Goal: Information Seeking & Learning: Learn about a topic

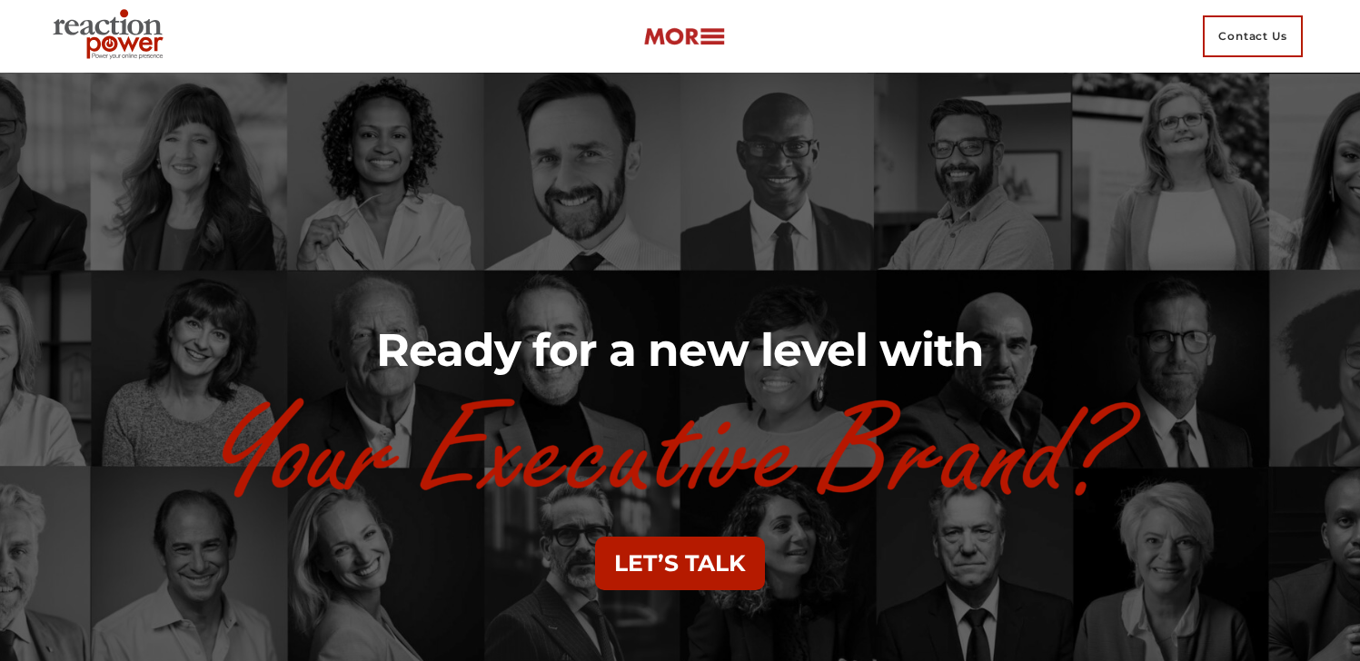
click at [703, 32] on img at bounding box center [684, 36] width 82 height 21
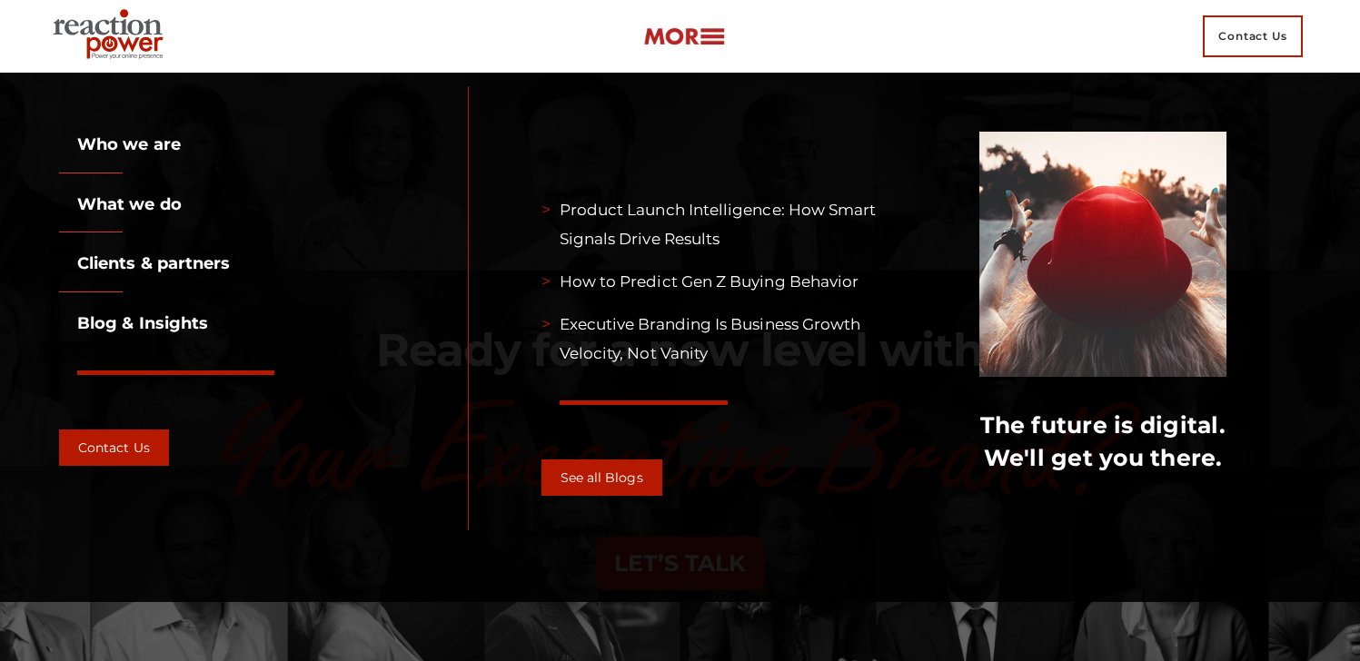
click at [962, 612] on div "Ready for a new level with LET’S TALK" at bounding box center [680, 465] width 1181 height 313
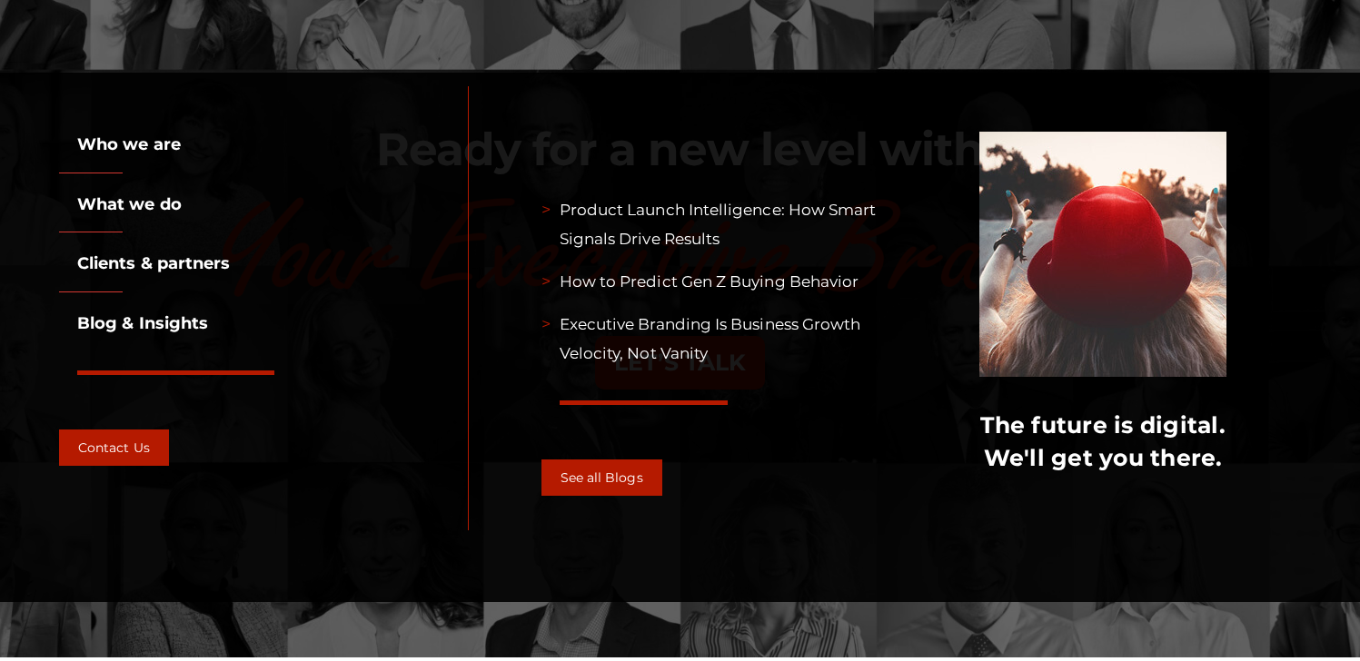
scroll to position [780, 0]
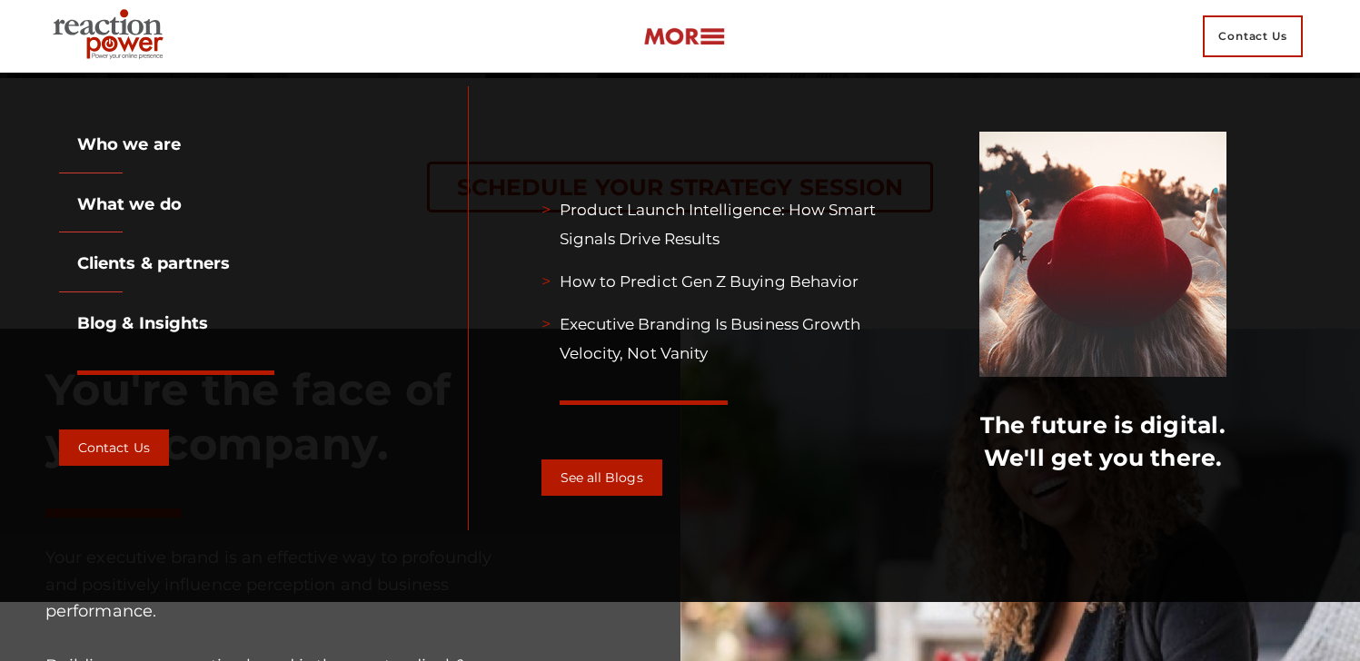
click at [1117, 629] on img at bounding box center [1020, 616] width 680 height 575
click at [1117, 625] on img at bounding box center [1020, 616] width 680 height 575
click at [736, 42] on div "Contact Us" at bounding box center [679, 36] width 1269 height 73
click at [728, 41] on div "Contact Us" at bounding box center [679, 36] width 1269 height 73
click at [714, 37] on img at bounding box center [684, 36] width 82 height 21
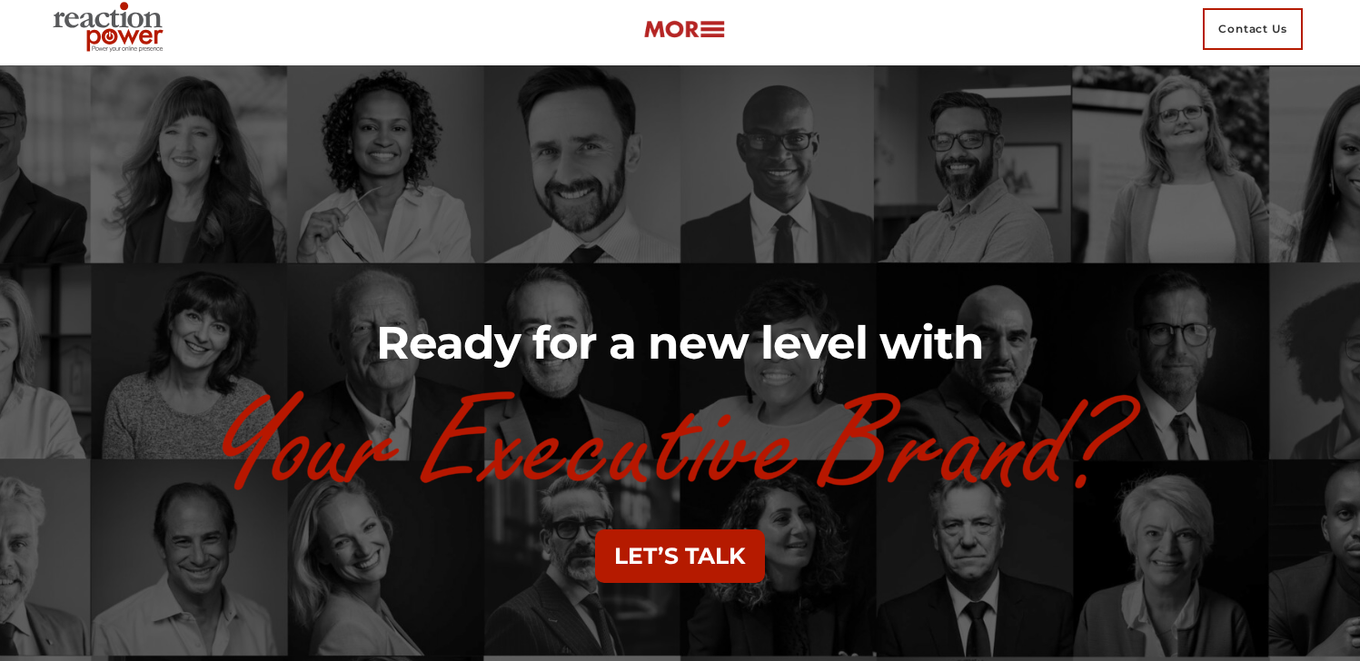
scroll to position [0, 0]
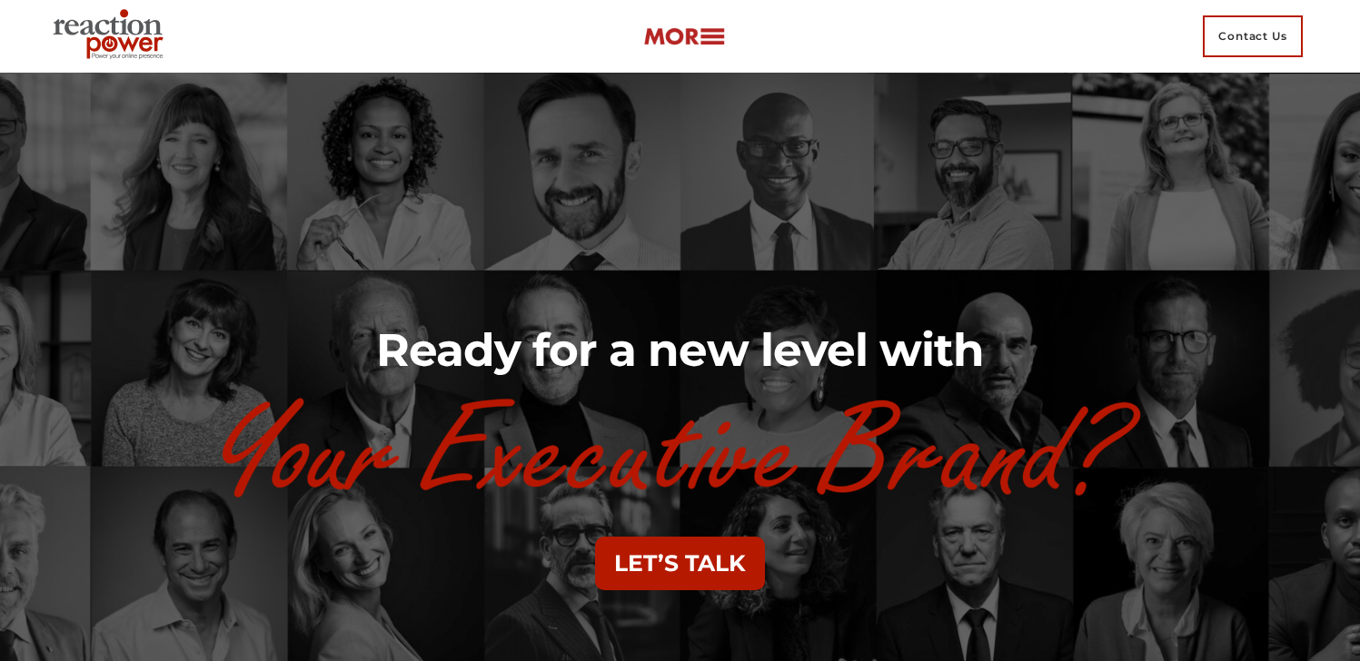
click at [669, 25] on link at bounding box center [684, 36] width 82 height 27
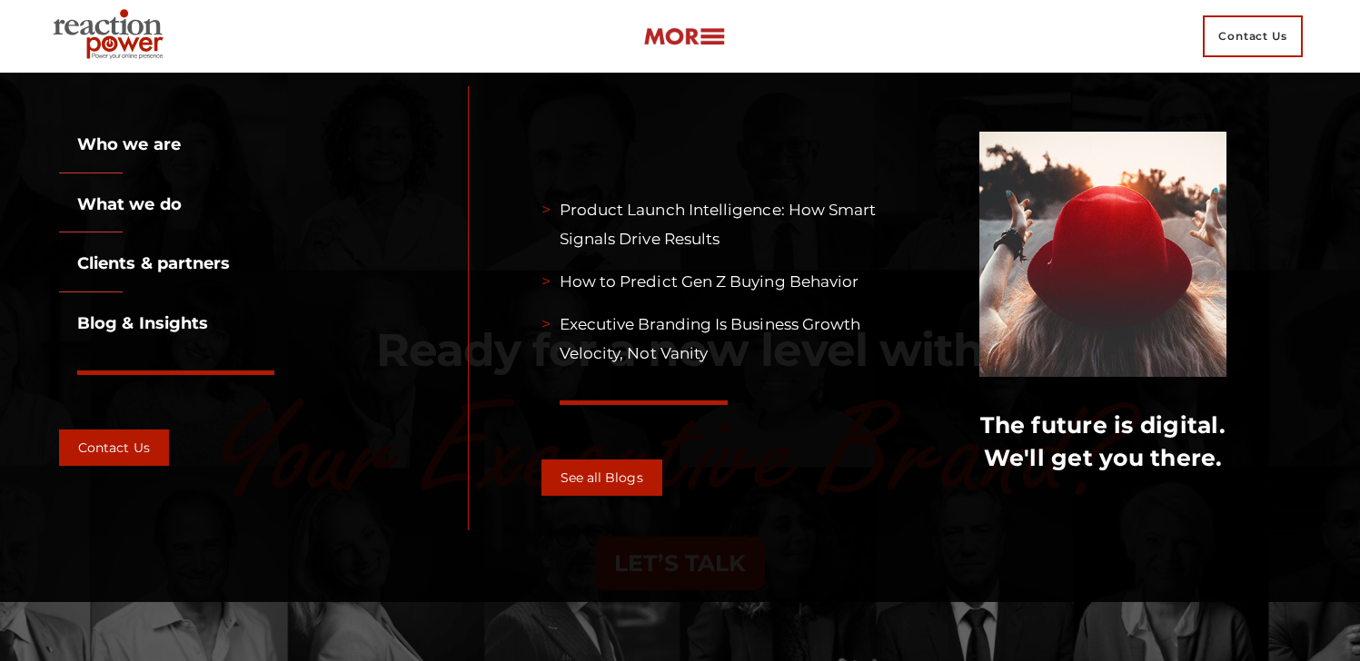
click at [136, 14] on img at bounding box center [111, 36] width 132 height 65
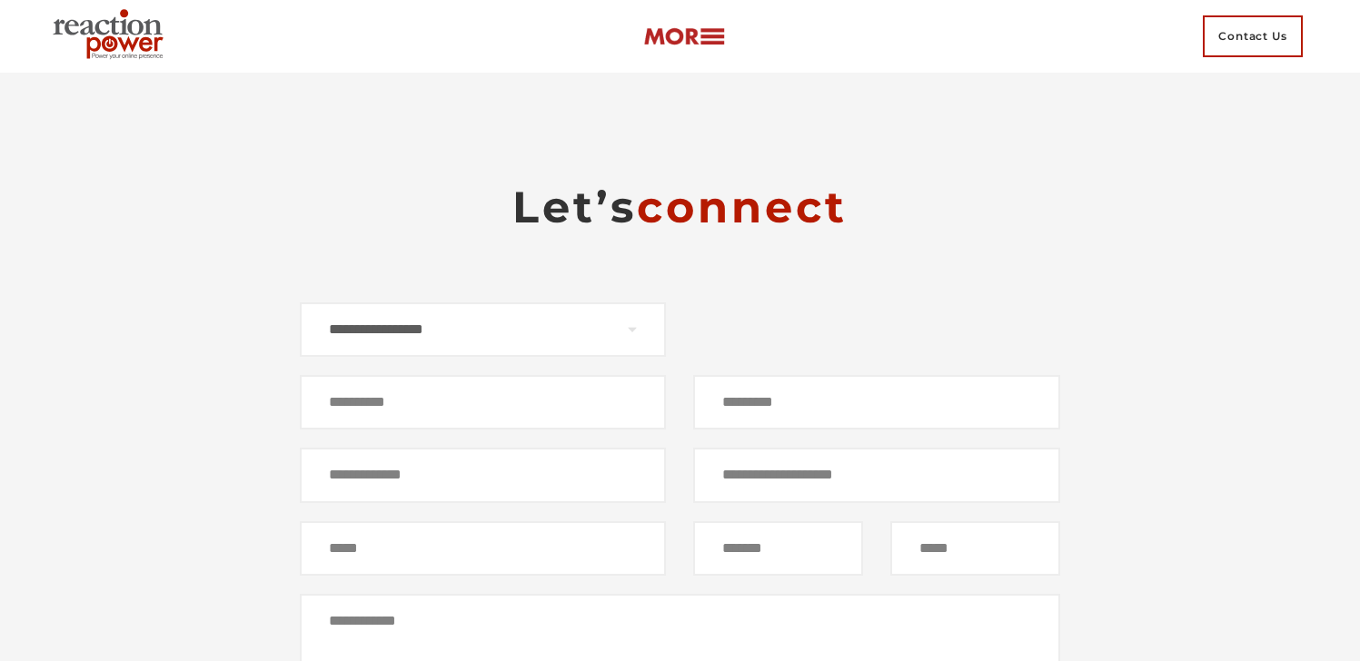
scroll to position [12126, 0]
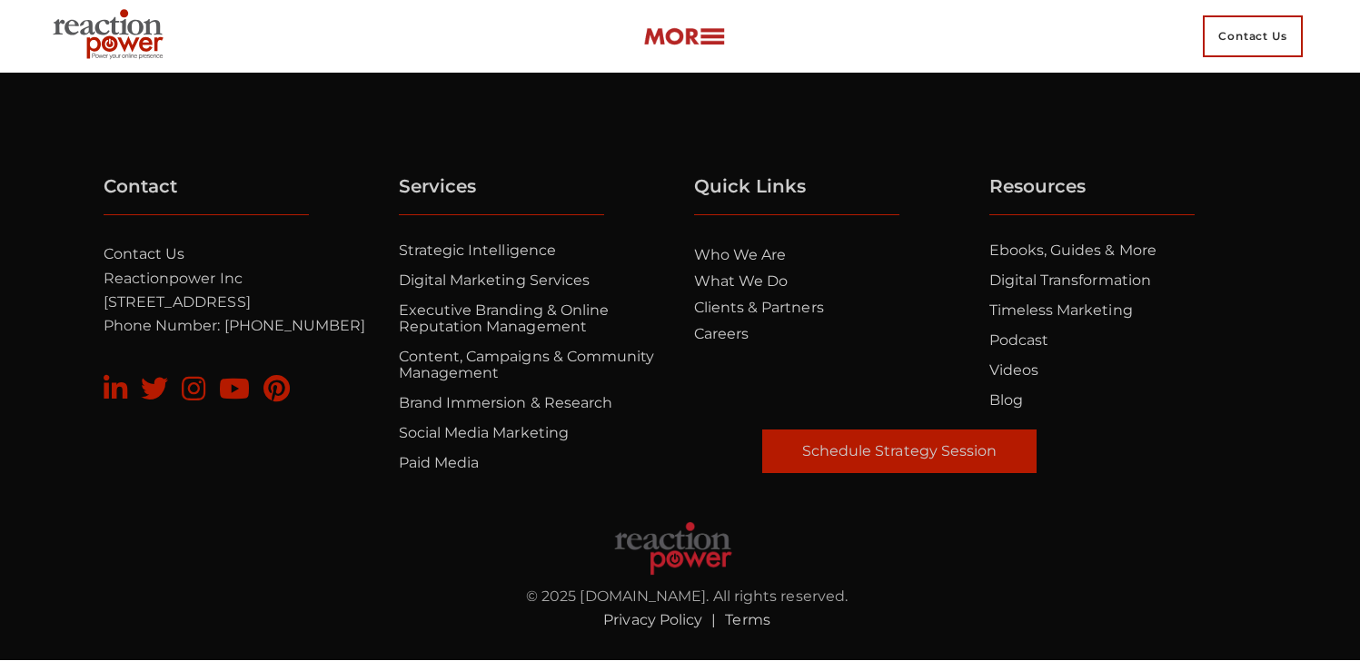
click at [1247, 36] on span "Contact Us" at bounding box center [1253, 36] width 100 height 42
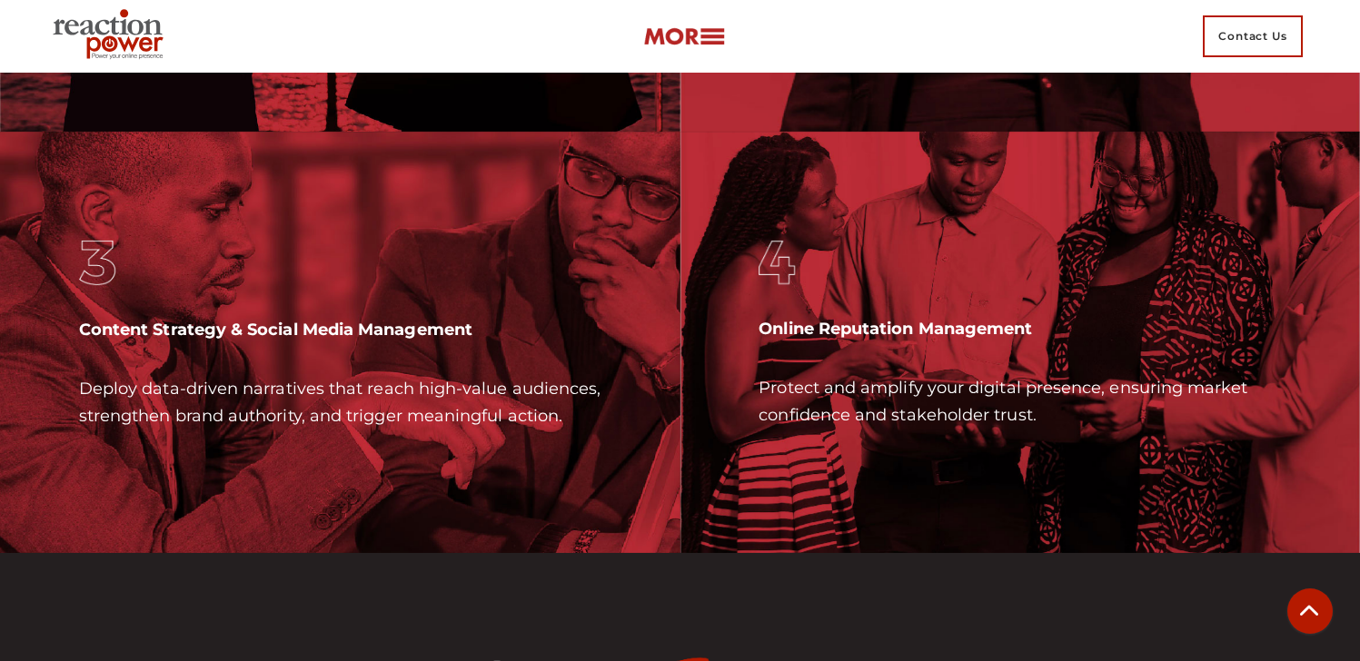
scroll to position [5244, 0]
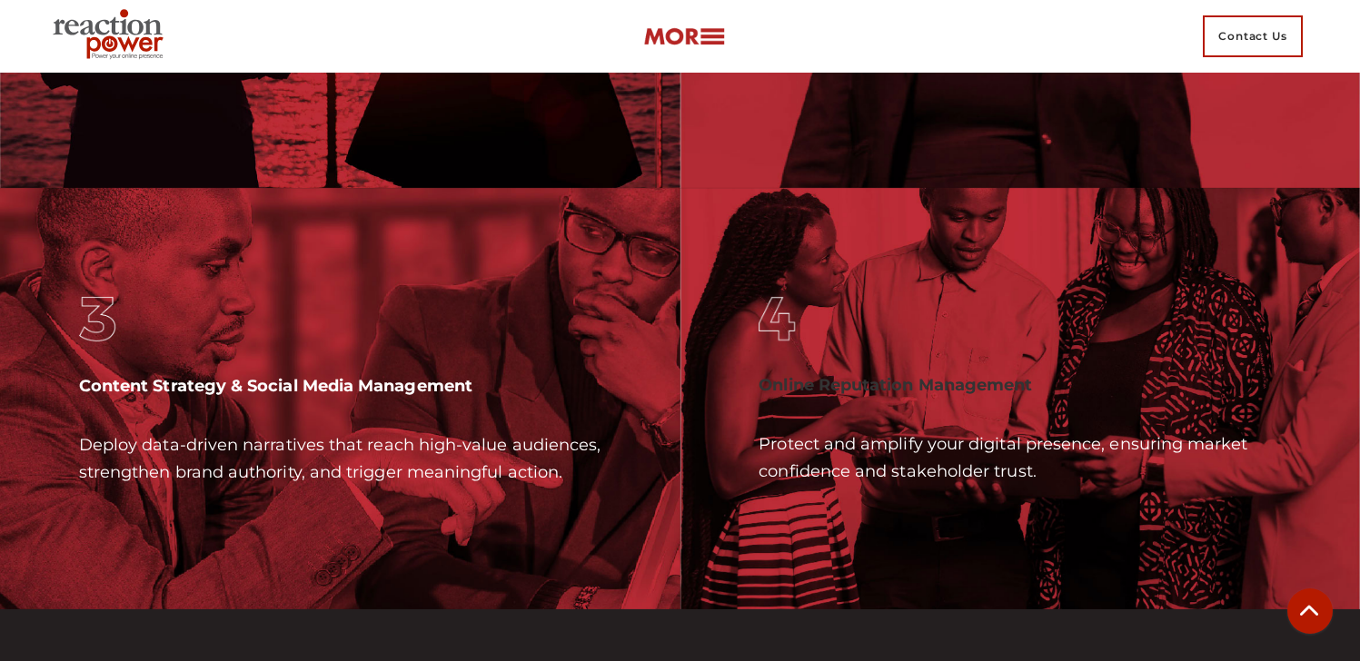
click at [834, 395] on b "Online Reputation Management" at bounding box center [894, 385] width 273 height 20
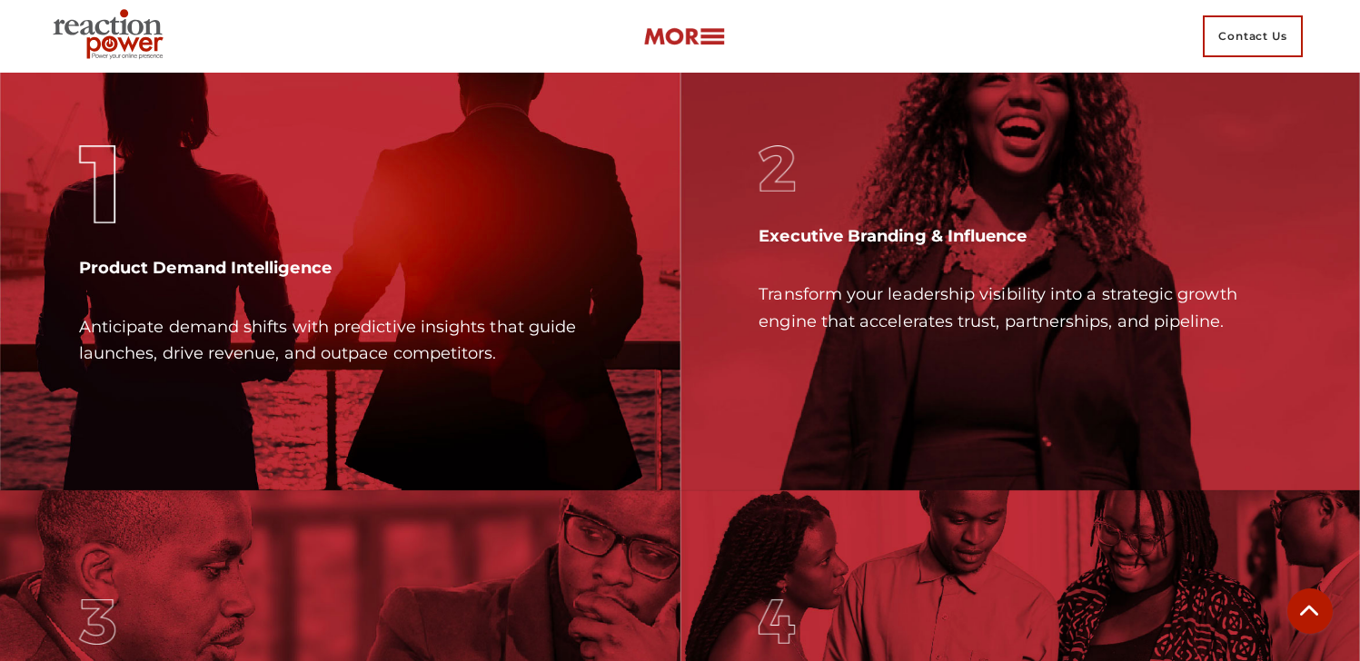
scroll to position [4939, 0]
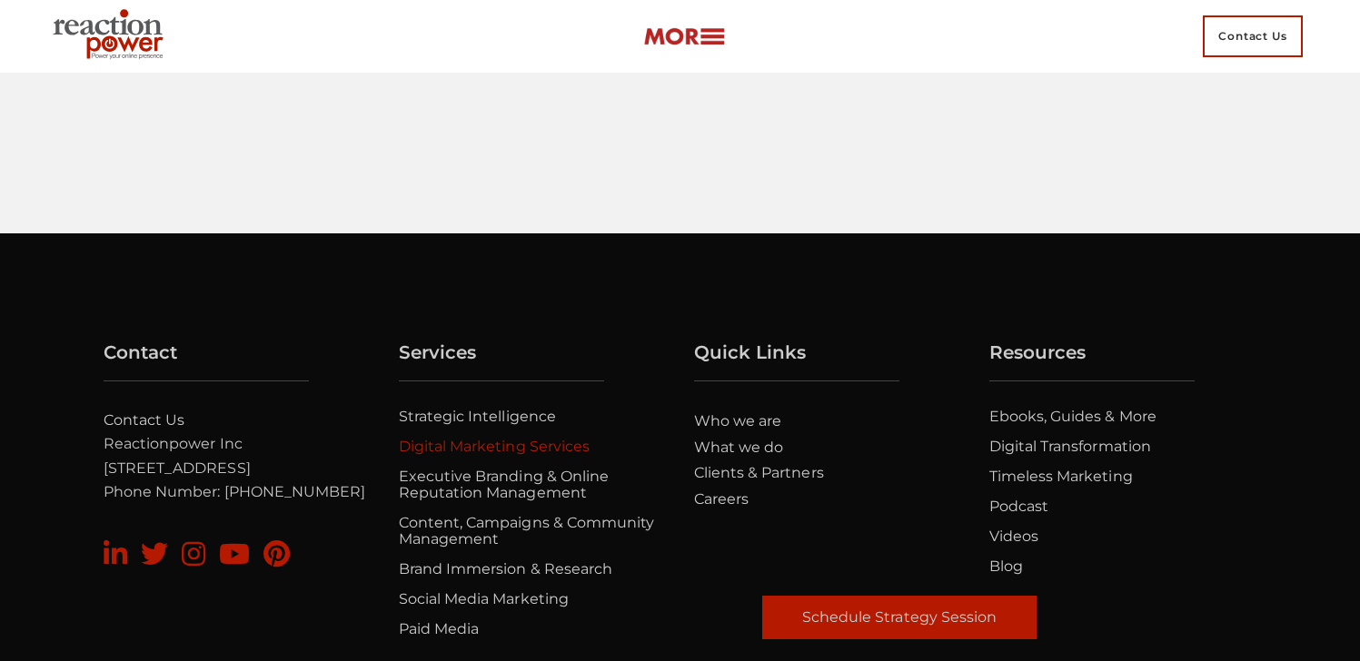
scroll to position [6322, 0]
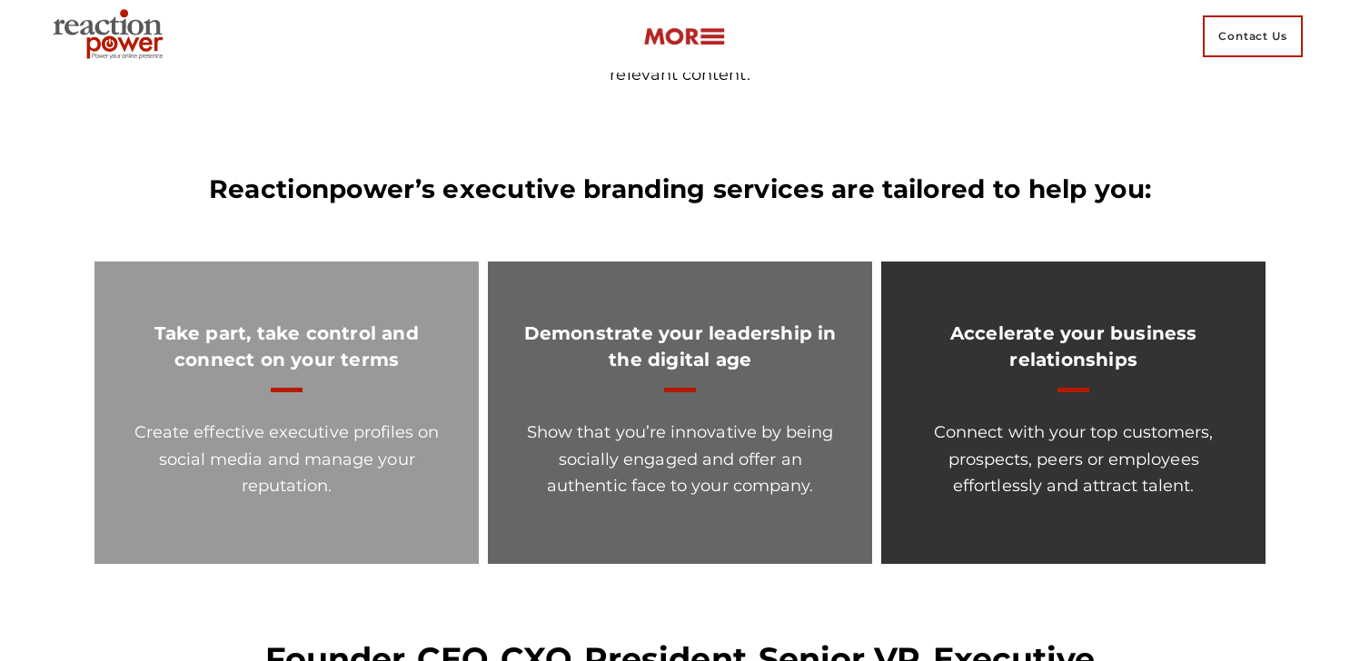
scroll to position [1754, 0]
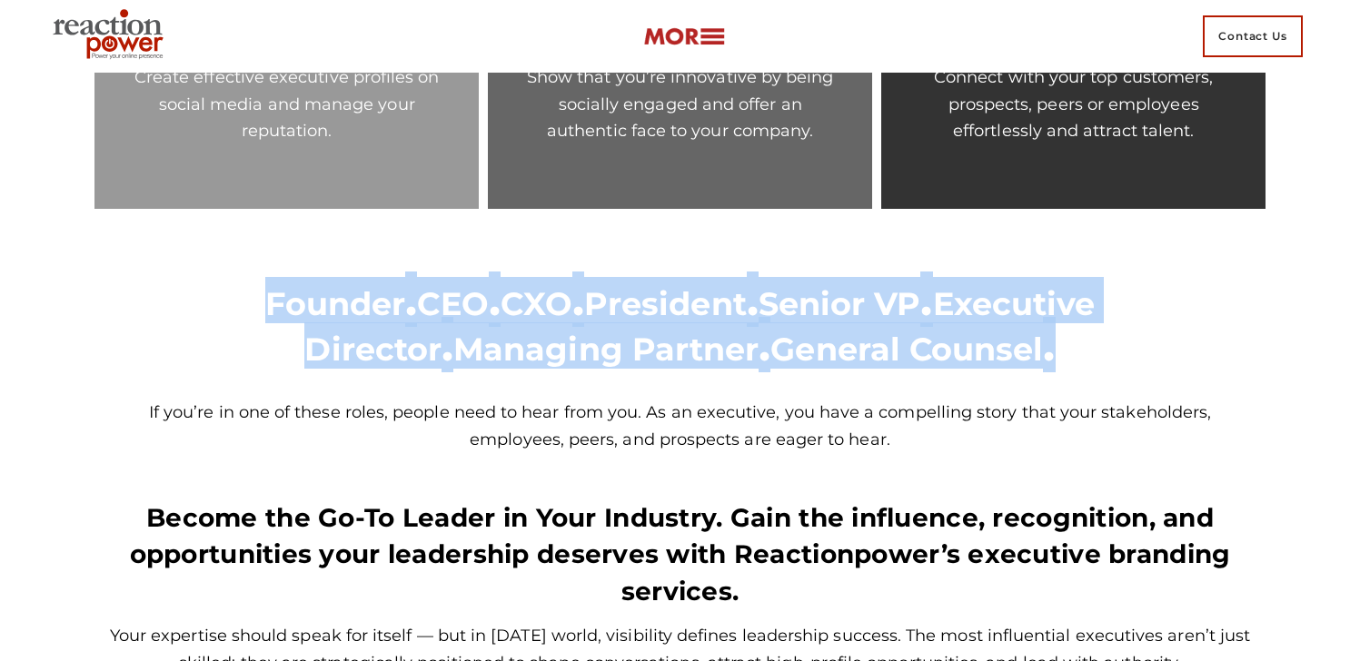
drag, startPoint x: 115, startPoint y: 284, endPoint x: 1020, endPoint y: 344, distance: 906.6
click at [1020, 344] on div "Founder . CEO . CXO . President . Senior VP . Executive Director . Managing Par…" at bounding box center [681, 322] width 1154 height 91
copy p "Founder . CEO . CXO . President . Senior VP . Executive Director . Managing Par…"
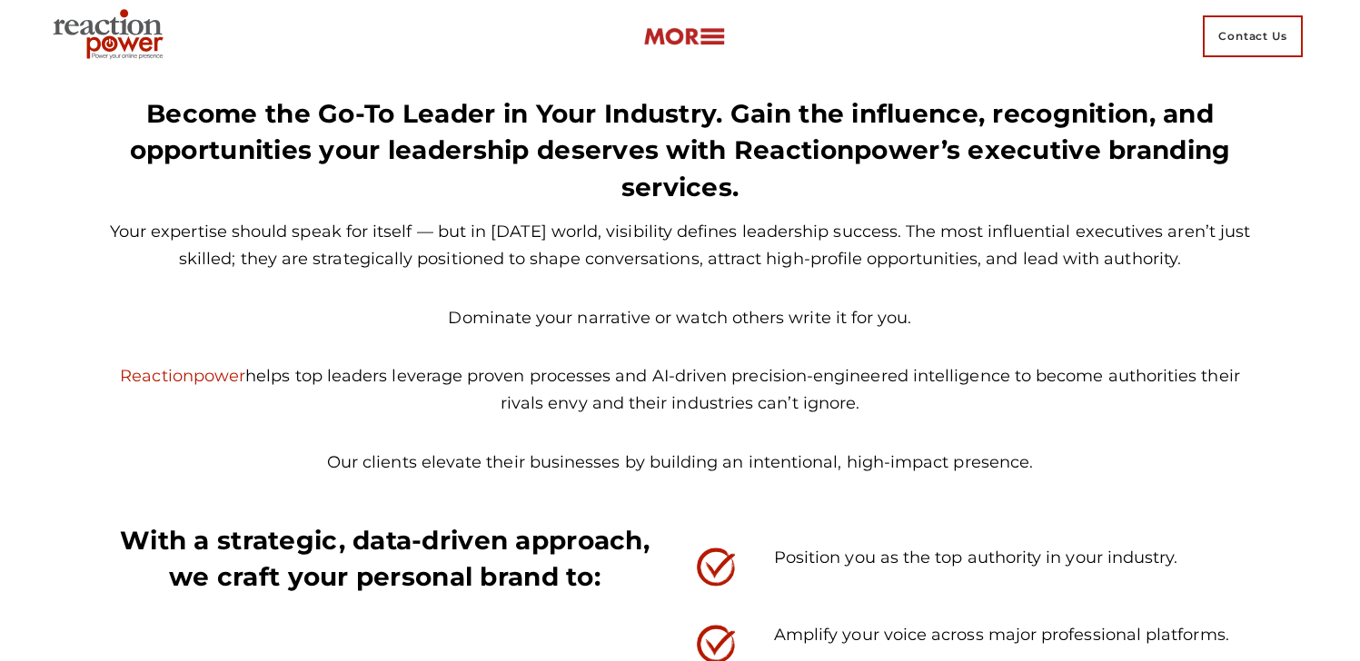
scroll to position [2164, 0]
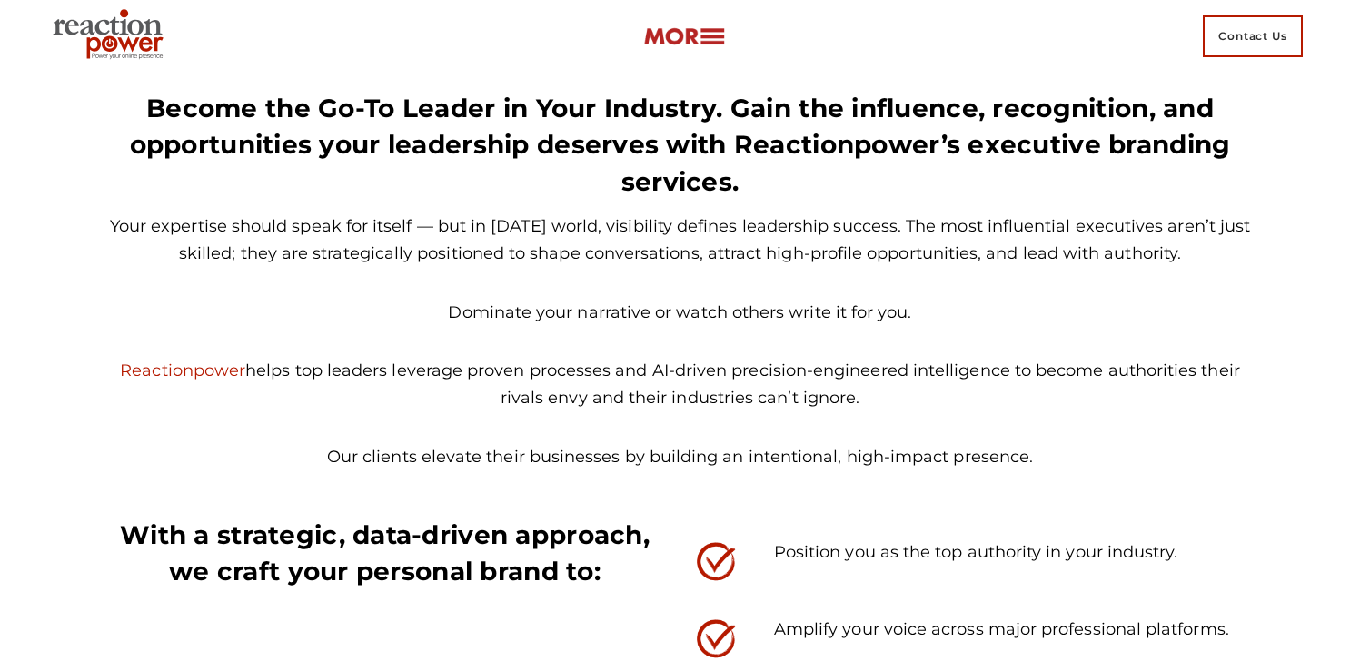
drag, startPoint x: 73, startPoint y: 359, endPoint x: 945, endPoint y: 394, distance: 872.7
copy p "Reactionpower helps top leaders leverage proven processes and AI-driven precisi…"
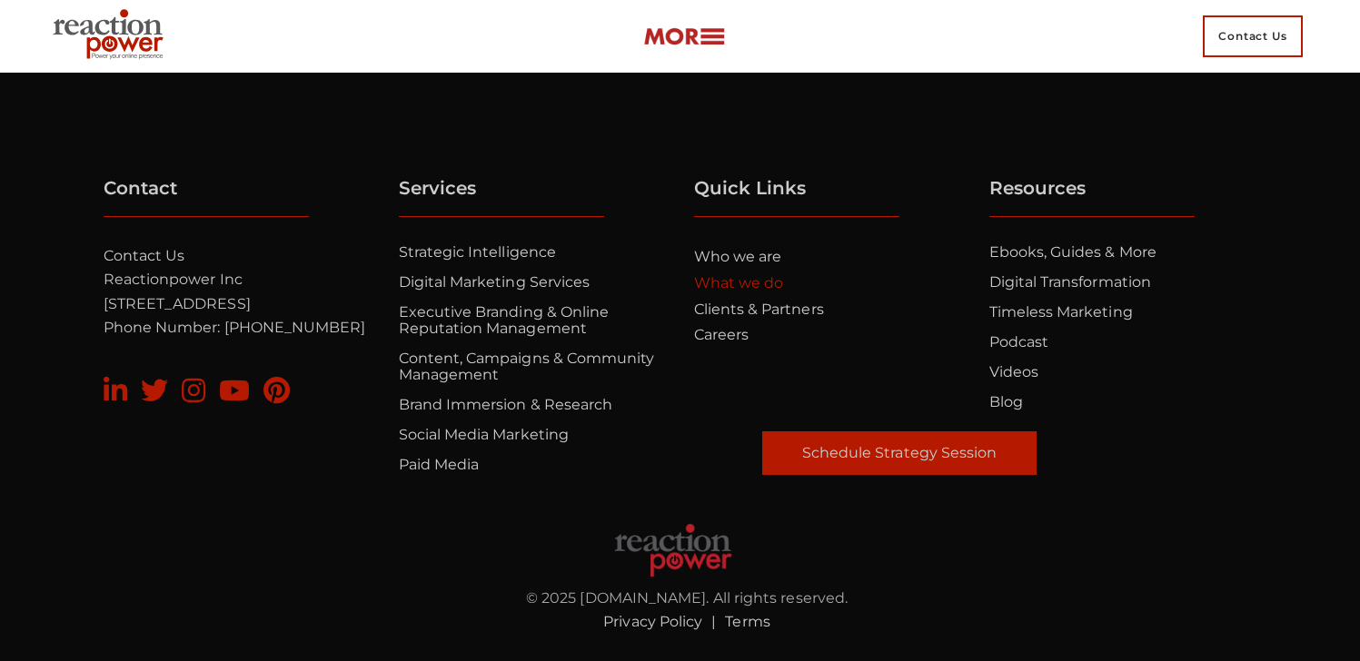
scroll to position [7426, 0]
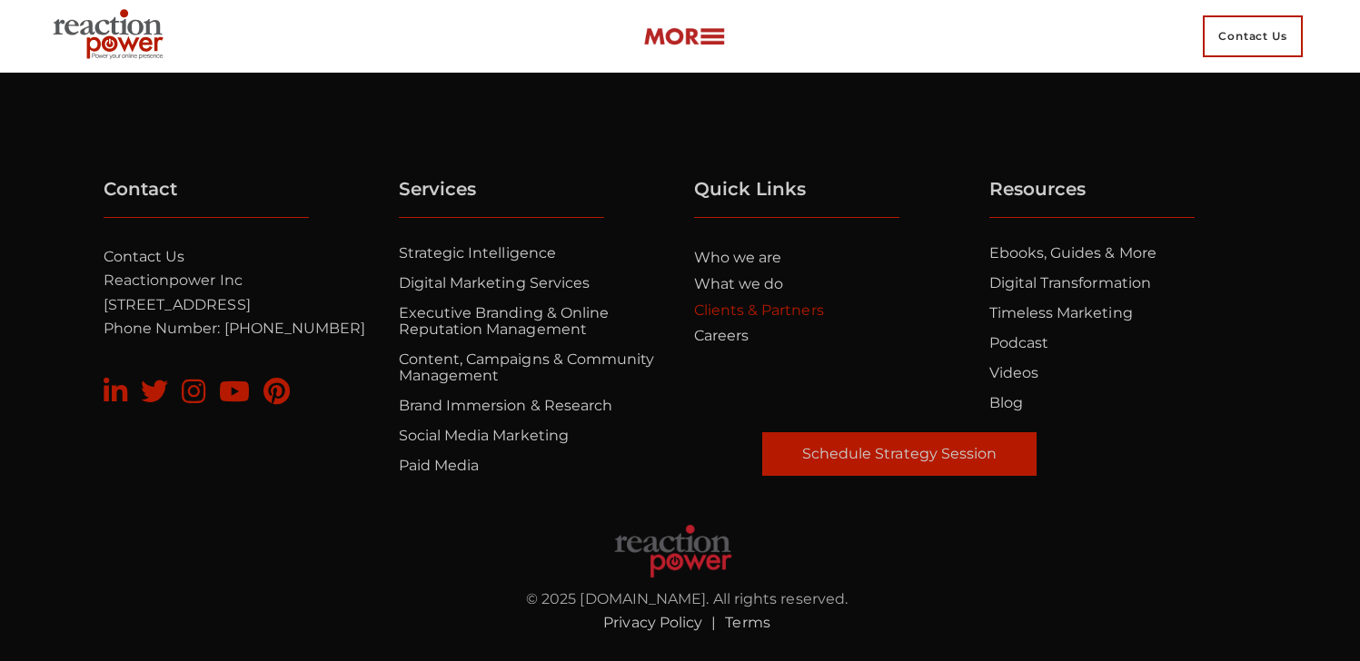
click at [714, 310] on link "Clients & Partners" at bounding box center [759, 310] width 130 height 17
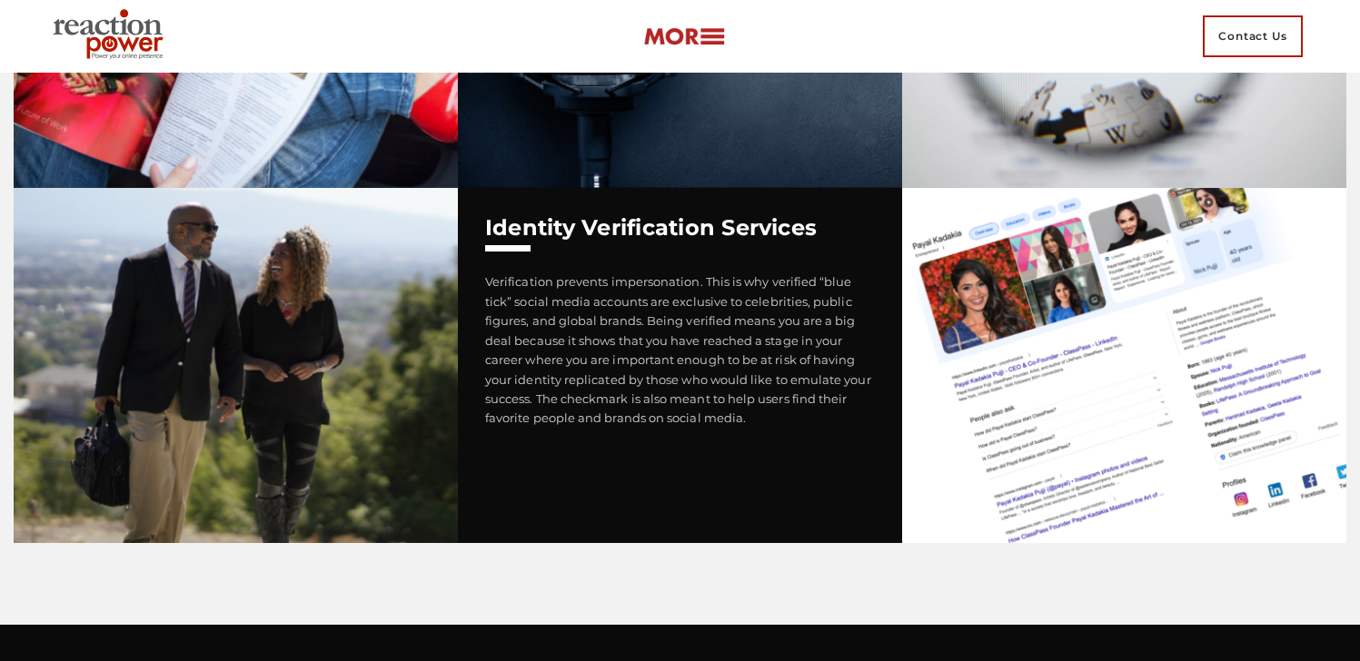
scroll to position [6119, 0]
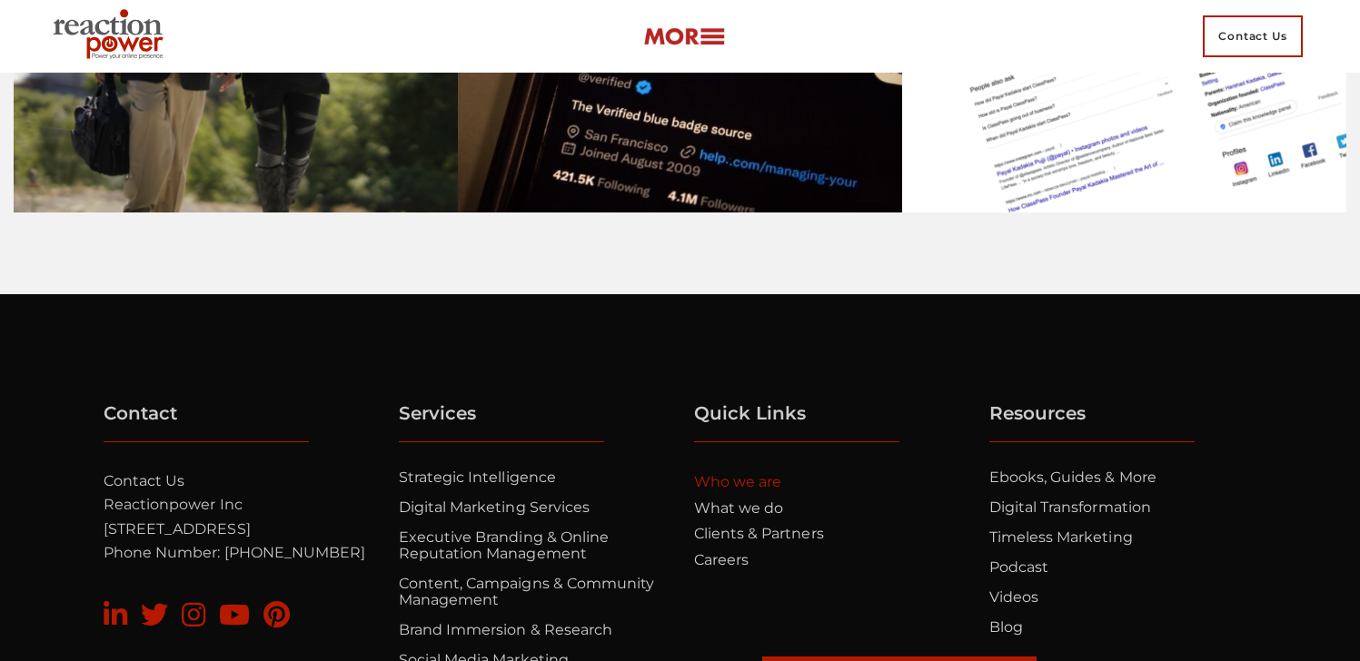
click at [750, 486] on link "Who we are" at bounding box center [738, 481] width 88 height 17
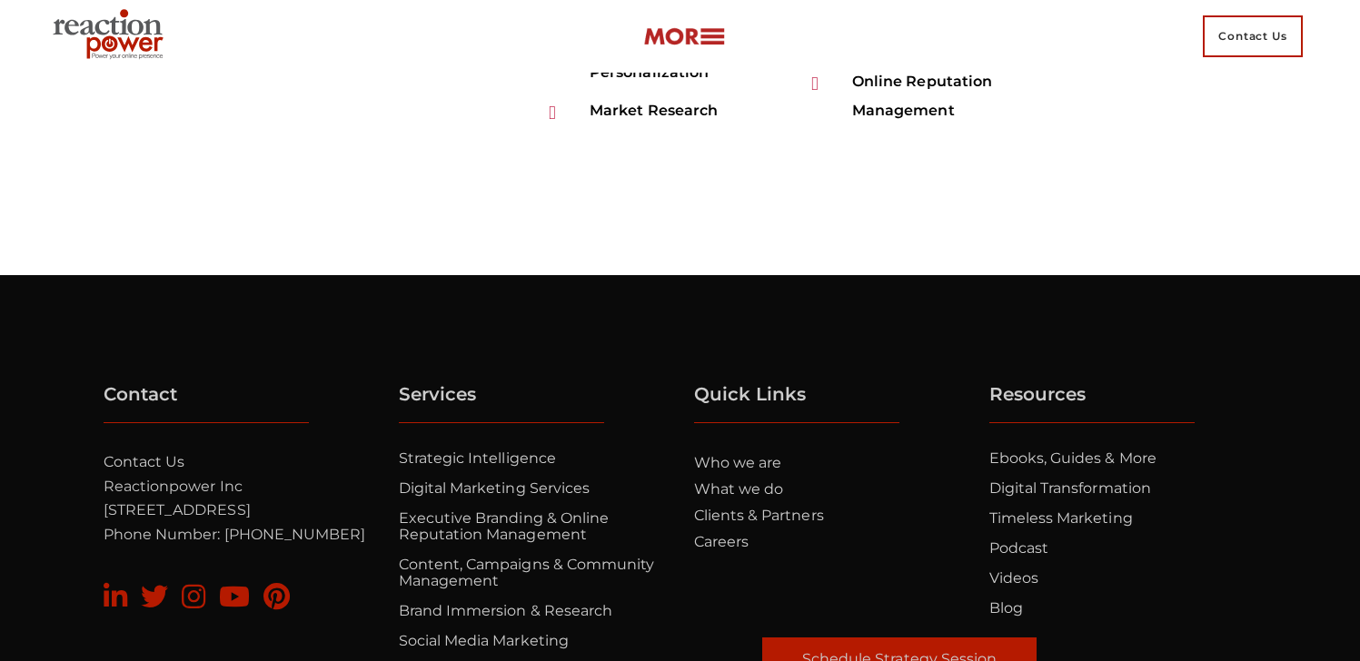
scroll to position [6285, 0]
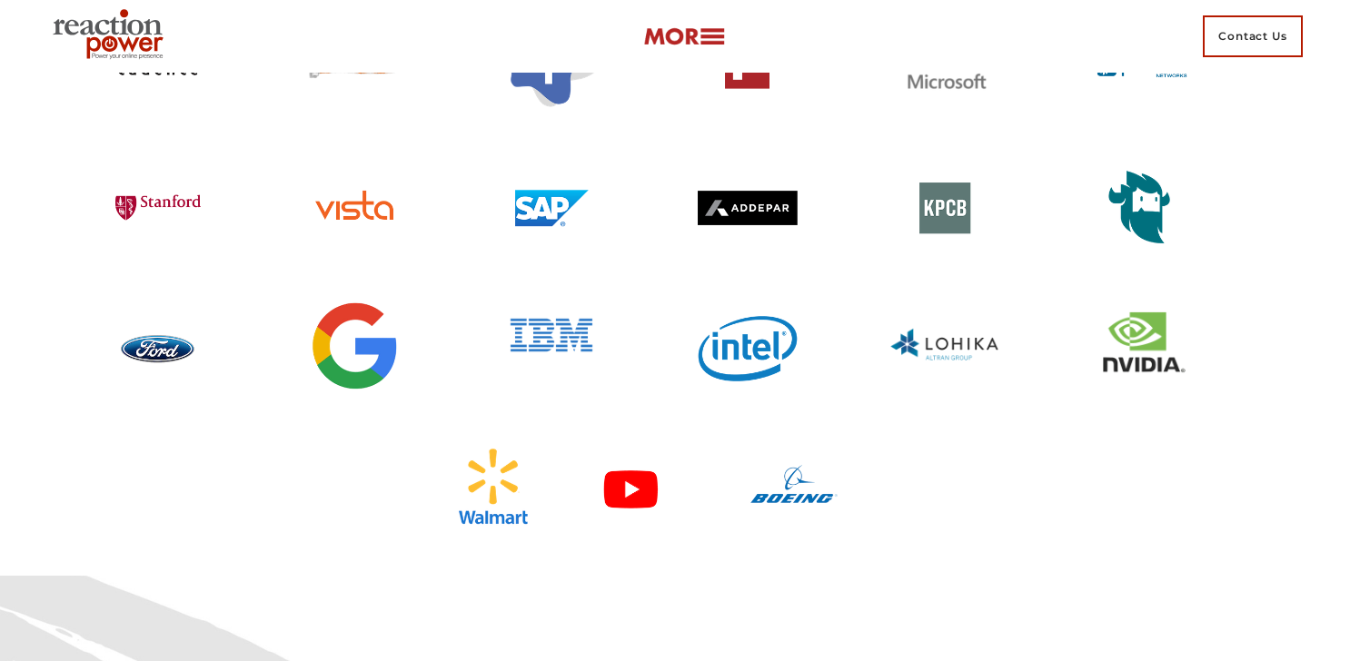
scroll to position [2951, 0]
